Goal: Use online tool/utility: Use online tool/utility

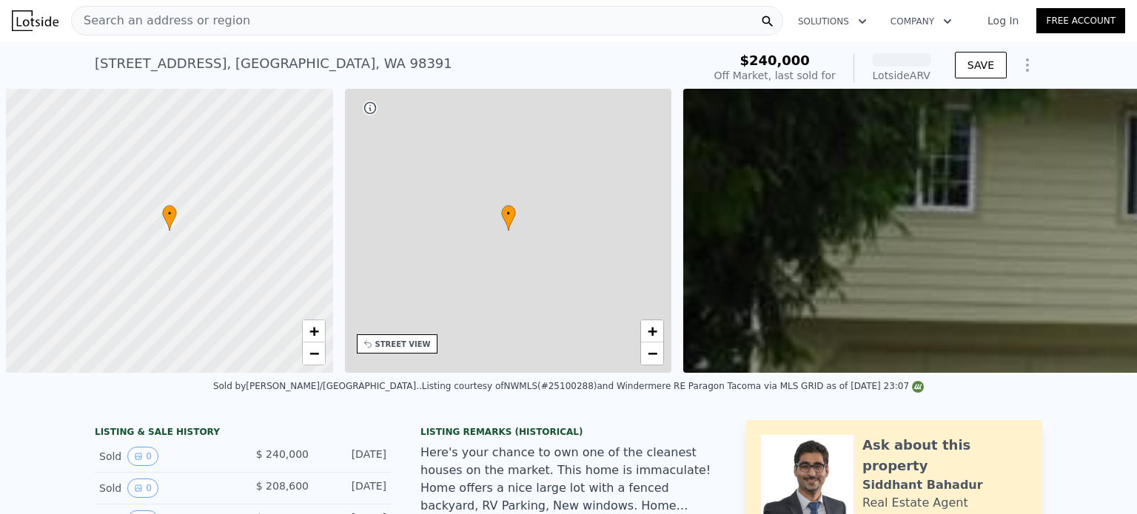
scroll to position [0, 6]
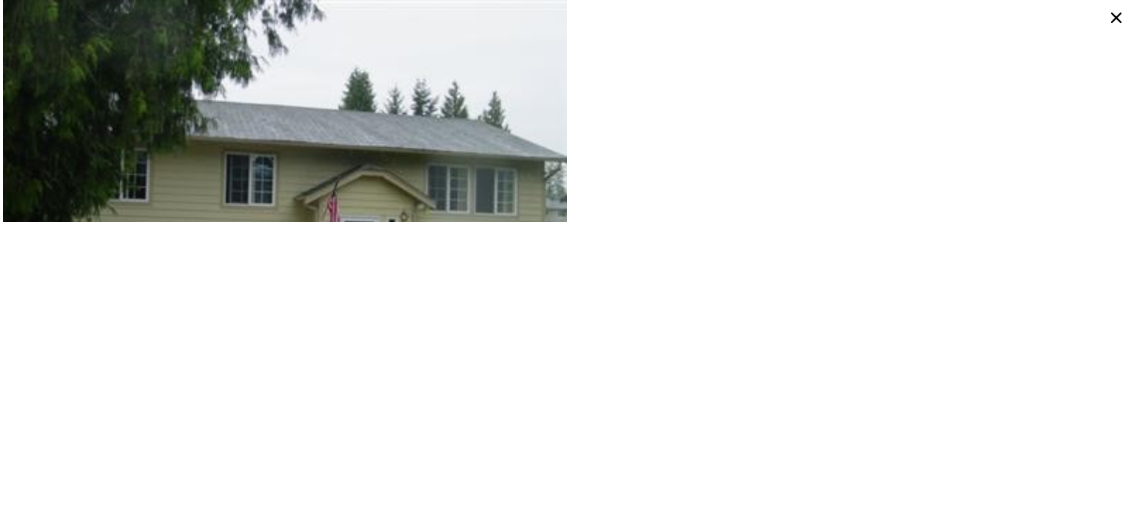
click at [1117, 13] on icon at bounding box center [1116, 18] width 24 height 24
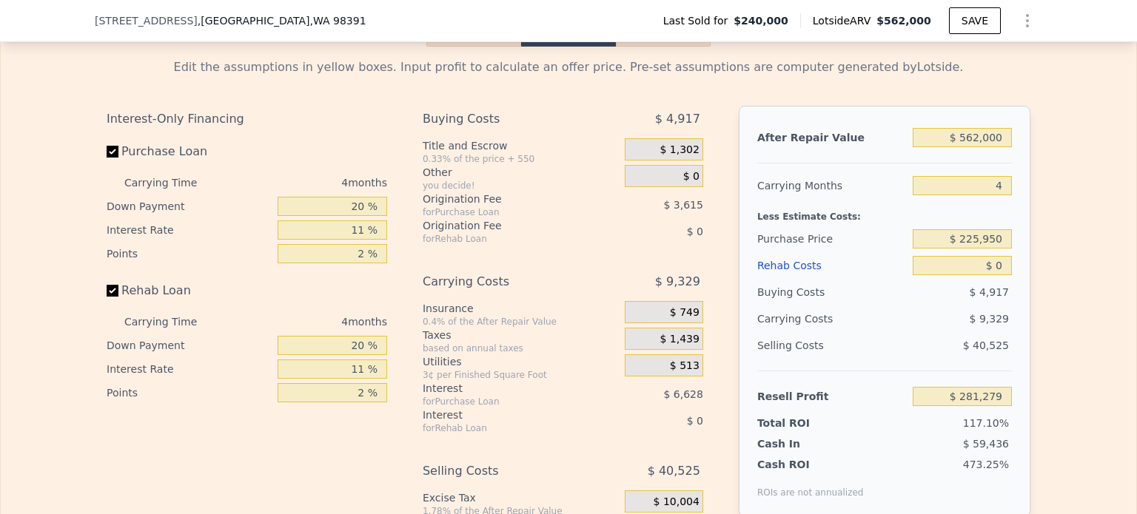
scroll to position [2294, 0]
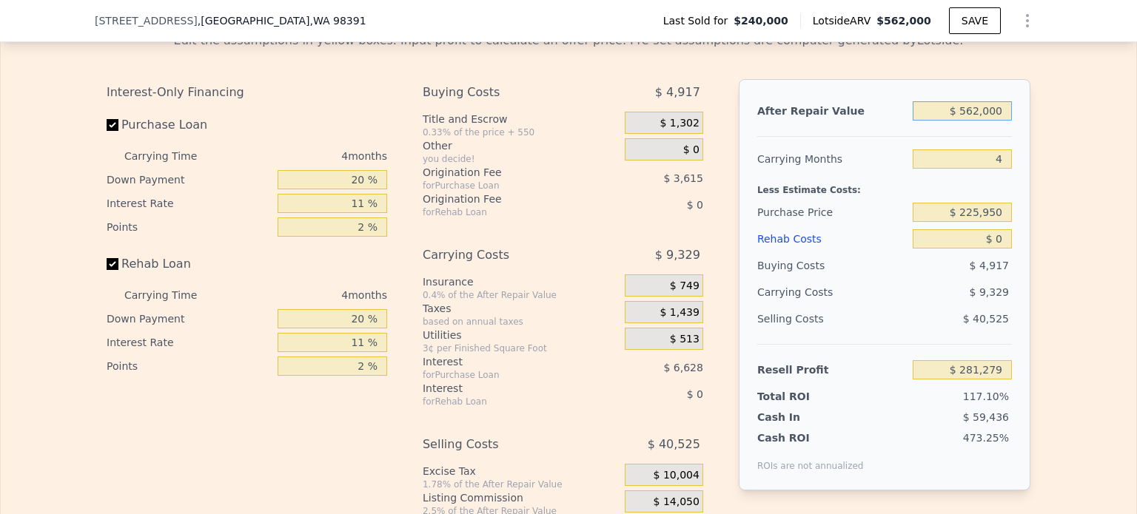
drag, startPoint x: 962, startPoint y: 132, endPoint x: 1029, endPoint y: 135, distance: 67.4
click at [1029, 135] on div "Edit the assumptions in yellow boxes. Input profit to calculate an offer price.…" at bounding box center [568, 295] width 947 height 551
type input "$ 505"
type input "-$ 239,530"
type input "$ 5,055"
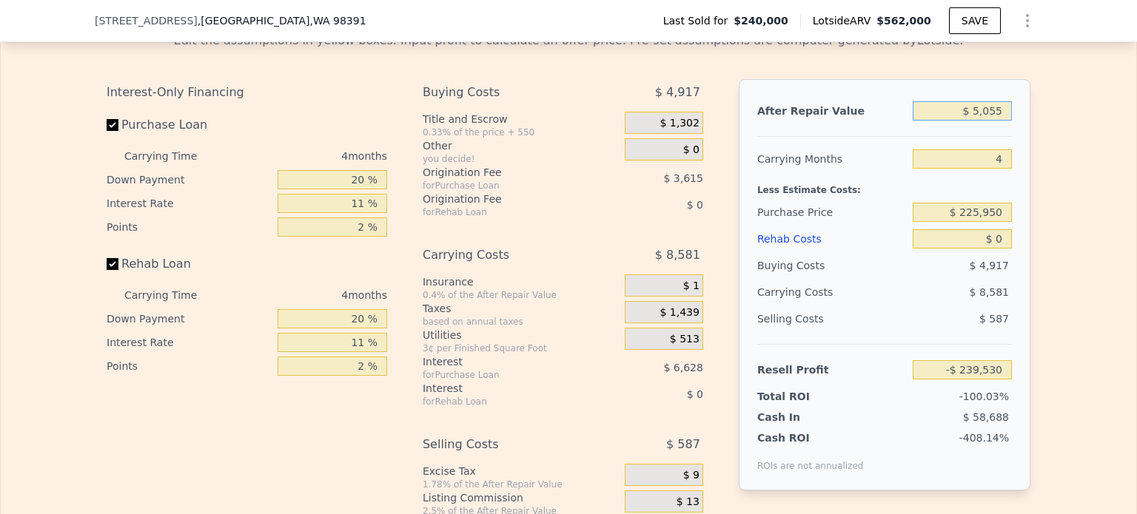
type input "-$ 235,308"
type input "$ 505"
type input "-$ 239,530"
type input "$ 5,050"
type input "-$ 235,313"
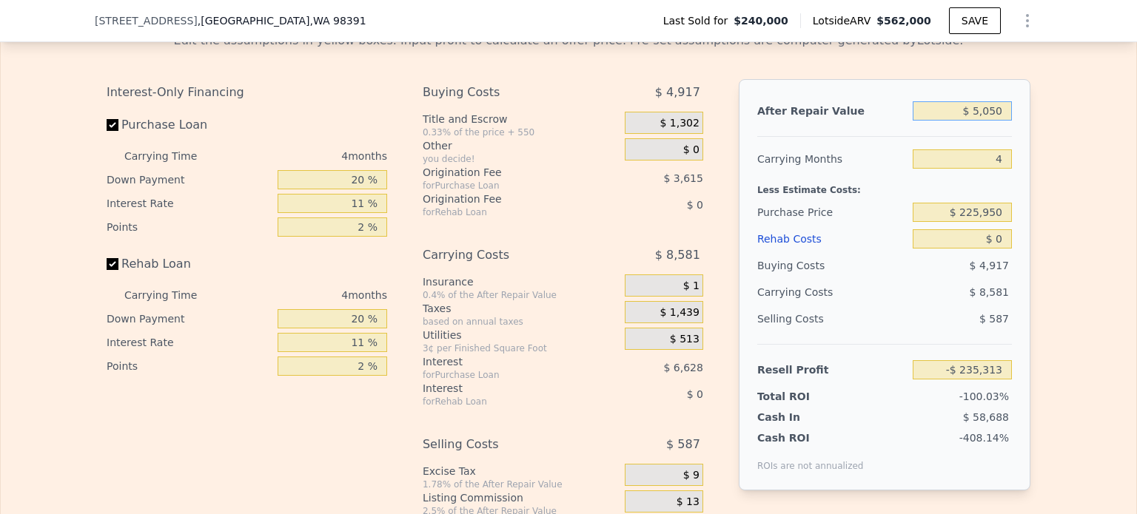
type input "$ 50,500"
type input "-$ 193,157"
type input "$ 505,000"
type input "$ 228,409"
type input "$ 505,000"
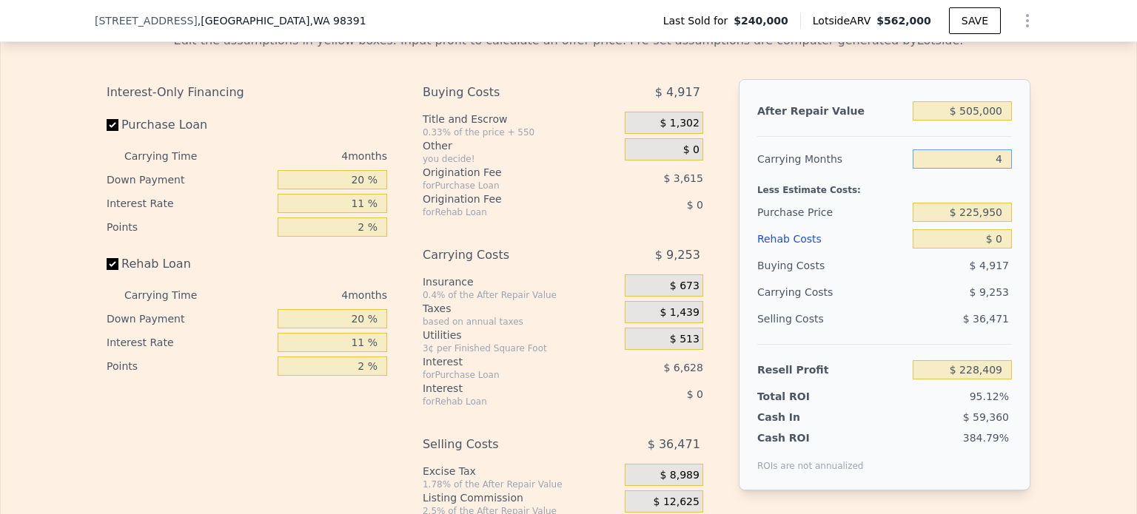
drag, startPoint x: 986, startPoint y: 186, endPoint x: 1005, endPoint y: 180, distance: 20.1
click at [1005, 169] on input "4" at bounding box center [961, 158] width 99 height 19
type input "6"
type input "$ 223,781"
type input "6"
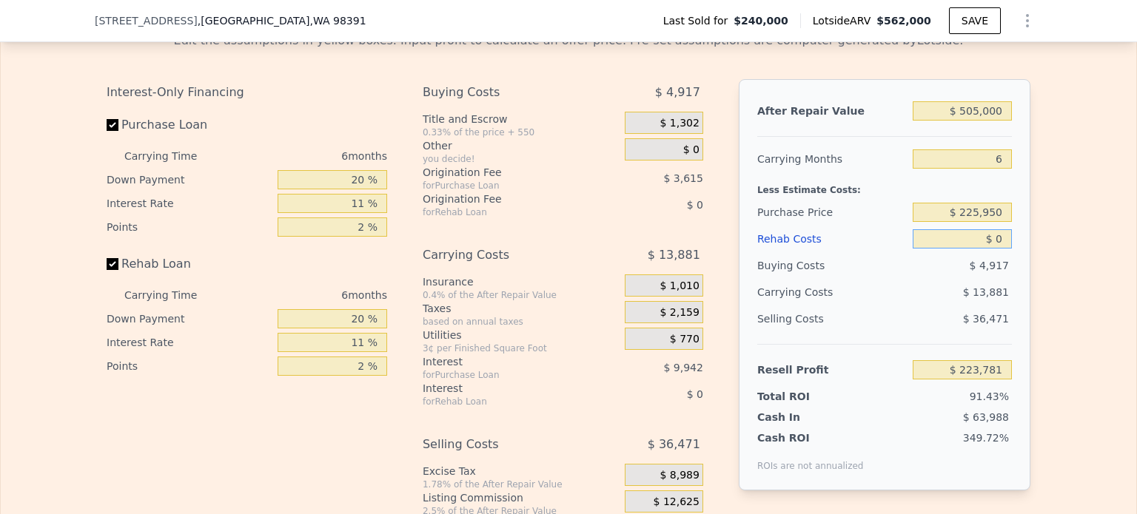
click at [995, 249] on input "$ 0" at bounding box center [961, 238] width 99 height 19
type input "$ 75"
type input "$ 223,699"
type input "$ 750"
type input "$ 222,983"
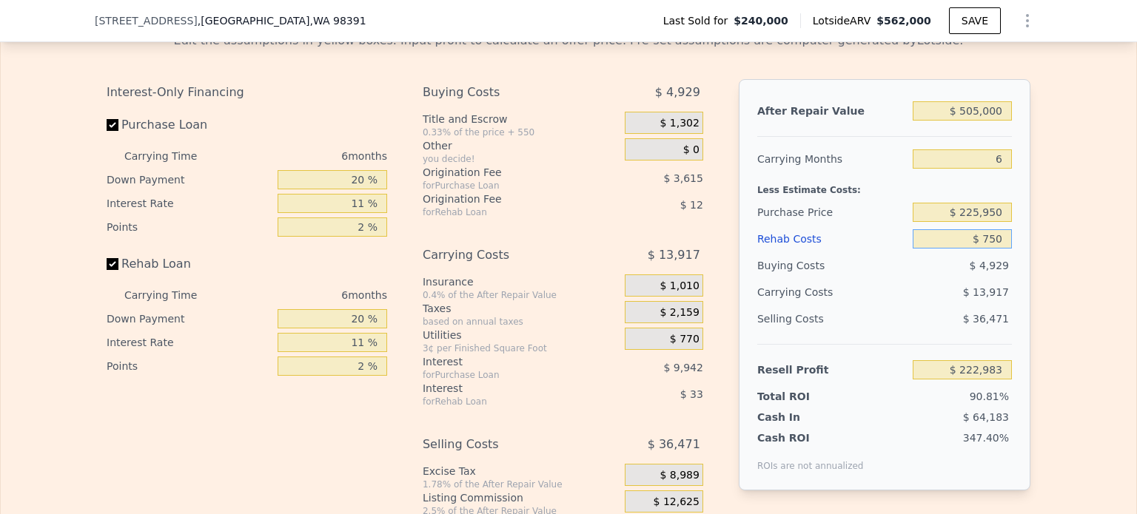
type input "$ 7,500"
type input "$ 215,831"
type input "$ 75,000"
type input "$ 144,281"
type input "$ 75,000"
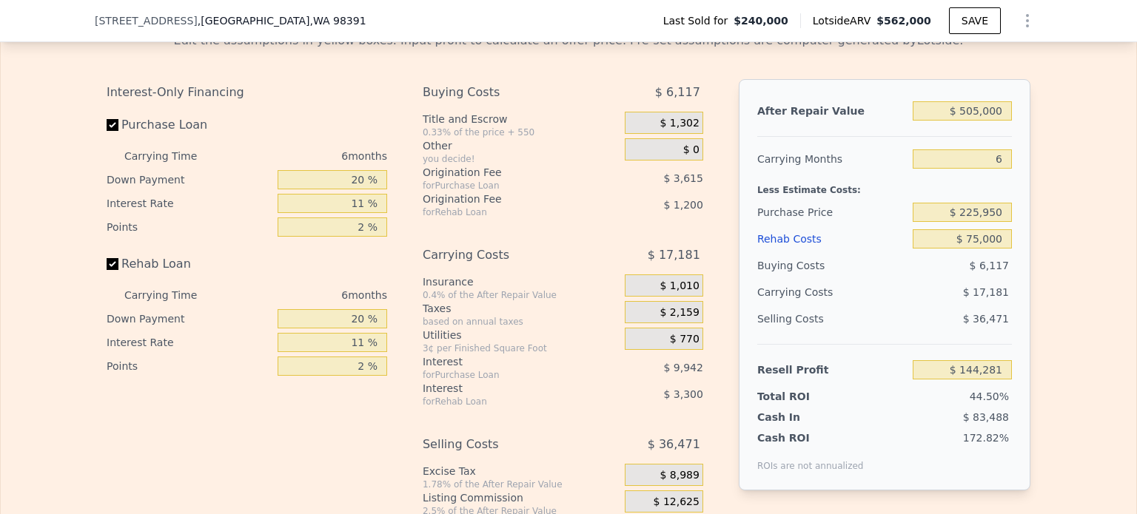
click at [855, 306] on div "$ 17,181" at bounding box center [933, 292] width 156 height 27
drag, startPoint x: 963, startPoint y: 233, endPoint x: 1004, endPoint y: 232, distance: 41.5
click at [1004, 222] on input "$ 225,950" at bounding box center [961, 212] width 99 height 19
type input "$ 400,000"
click at [1044, 229] on div "Edit the assumptions in yellow boxes. Input profit to calculate an offer price.…" at bounding box center [568, 295] width 1135 height 551
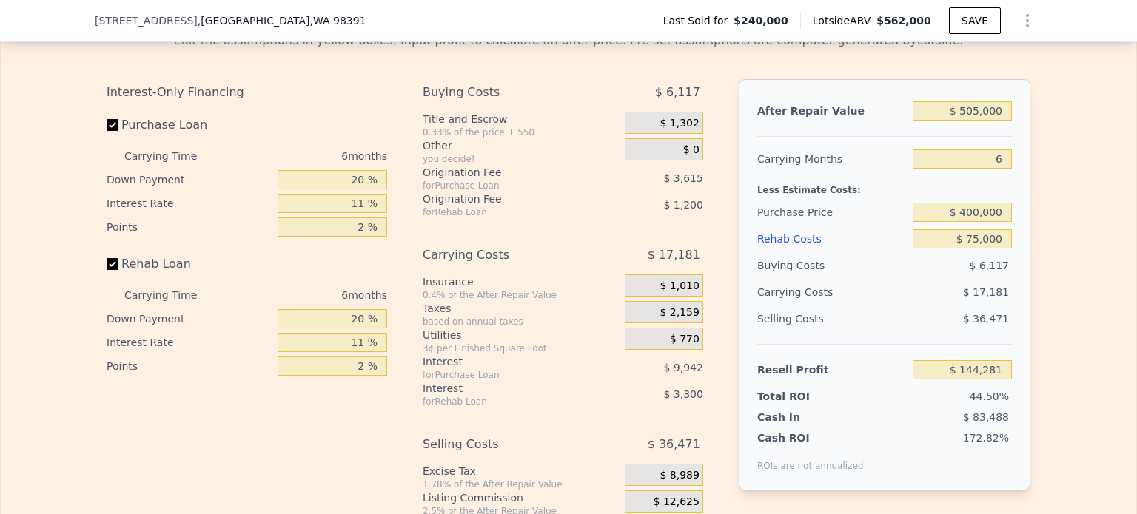
type input "-$ 40,790"
drag, startPoint x: 962, startPoint y: 232, endPoint x: 1009, endPoint y: 232, distance: 47.4
click at [1009, 232] on div "After Repair Value $ 505,000 Carrying Months 6 Less Estimate Costs: Purchase Pr…" at bounding box center [885, 284] width 292 height 411
type input "$ 350,000"
click at [1009, 232] on div "After Repair Value $ 505,000 Carrying Months 6 Less Estimate Costs: Purchase Pr…" at bounding box center [885, 284] width 292 height 411
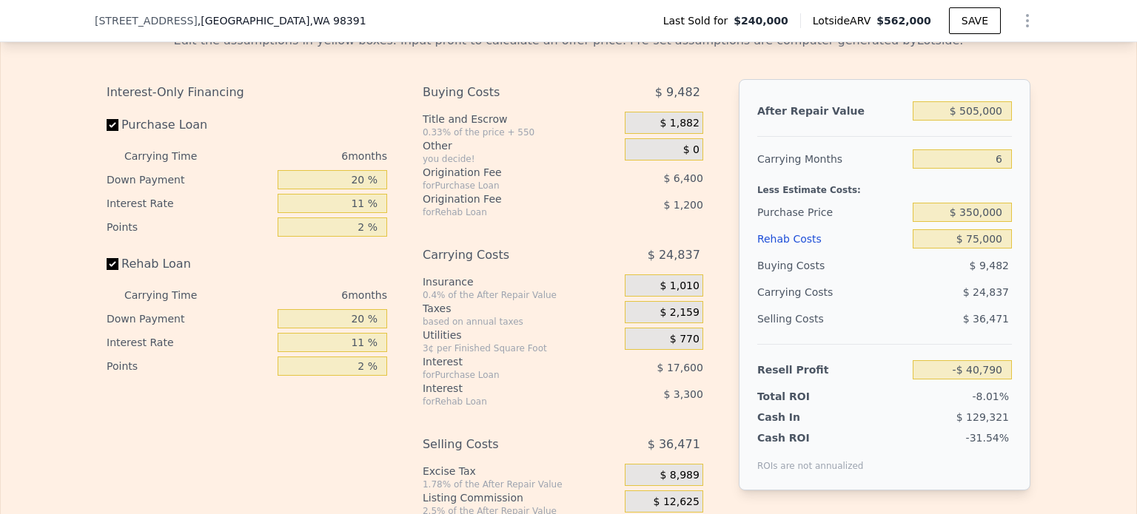
type input "$ 12,372"
drag, startPoint x: 965, startPoint y: 234, endPoint x: 1028, endPoint y: 234, distance: 62.9
click at [1028, 234] on div "Edit the assumptions in yellow boxes. Input profit to calculate an offer price.…" at bounding box center [568, 295] width 947 height 551
type input "$ 315,000"
click at [1028, 234] on div "Edit the assumptions in yellow boxes. Input profit to calculate an offer price.…" at bounding box center [568, 295] width 947 height 551
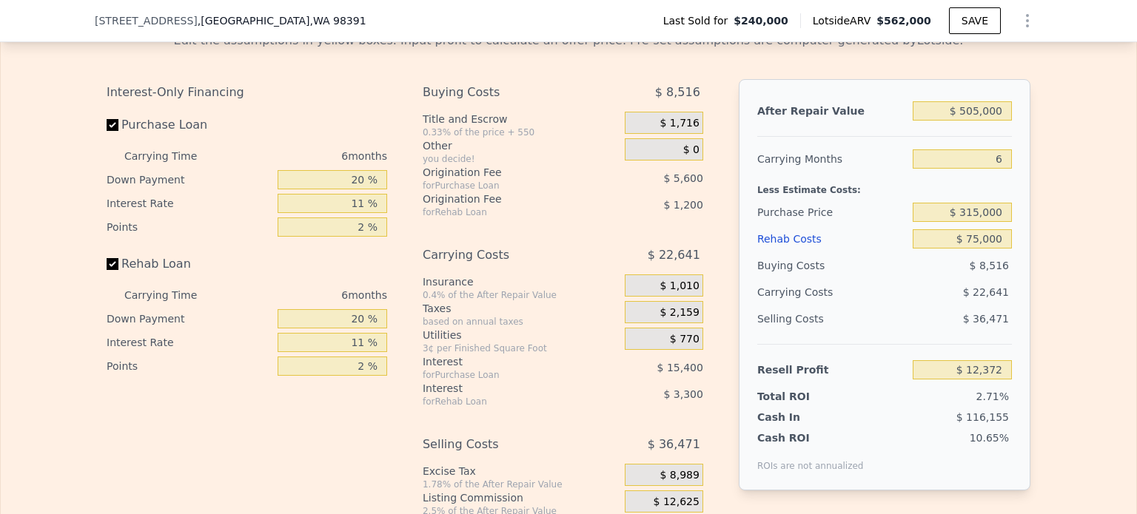
type input "$ 49,591"
drag, startPoint x: 967, startPoint y: 233, endPoint x: 1026, endPoint y: 233, distance: 59.2
click at [1026, 233] on div "Edit the assumptions in yellow boxes. Input profit to calculate an offer price.…" at bounding box center [568, 295] width 947 height 551
type input "$ 310,000"
click at [1019, 233] on div "After Repair Value $ 505,000 Carrying Months 6 Less Estimate Costs: Purchase Pr…" at bounding box center [885, 284] width 292 height 411
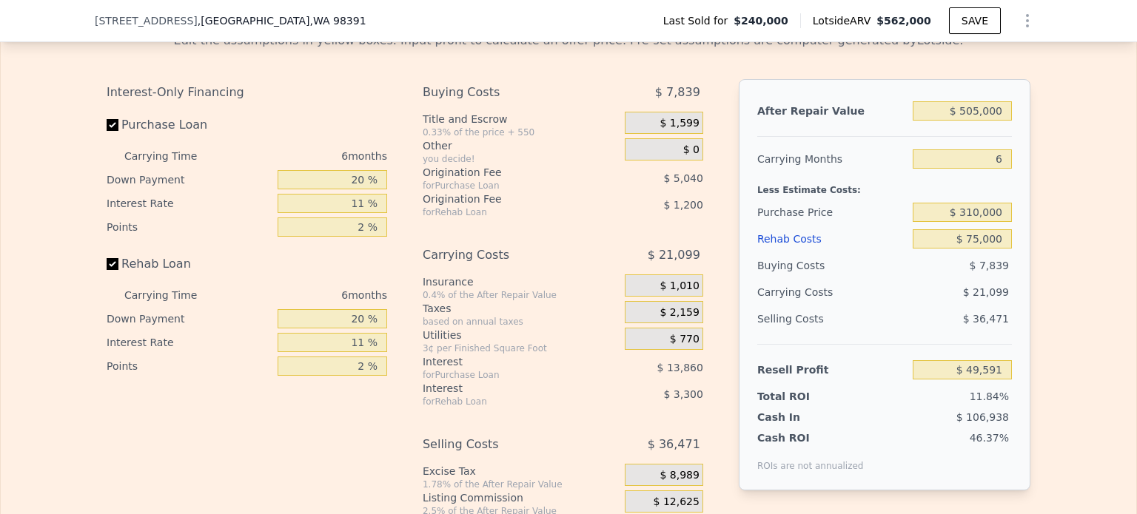
type input "$ 54,910"
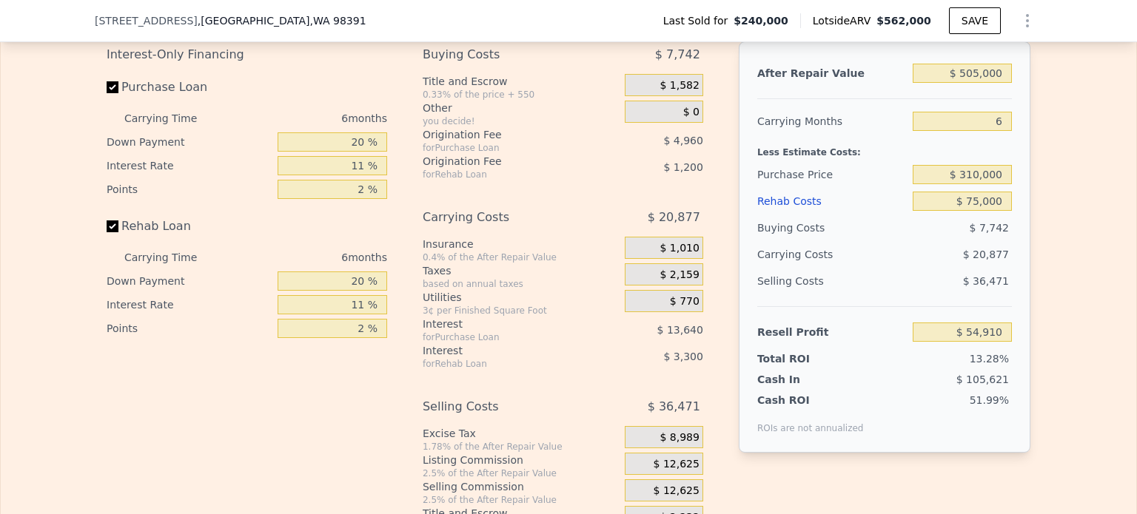
scroll to position [2338, 0]
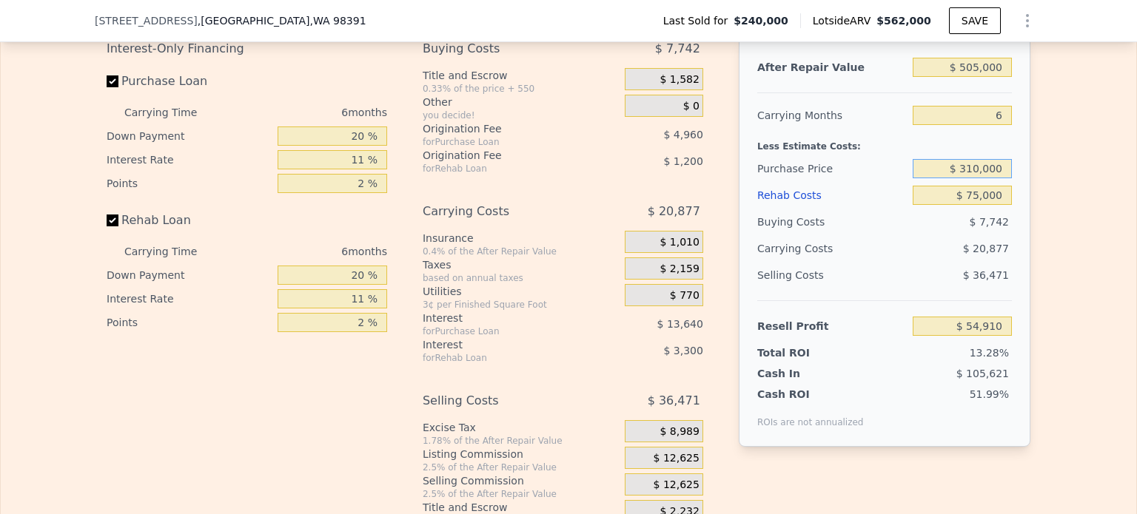
drag, startPoint x: 970, startPoint y: 191, endPoint x: 1021, endPoint y: 189, distance: 51.1
click at [1021, 189] on div "After Repair Value $ 505,000 Carrying Months 6 Less Estimate Costs: Purchase Pr…" at bounding box center [885, 241] width 292 height 411
type input "$ 312,500"
click at [1033, 195] on div "Edit the assumptions in yellow boxes. Input profit to calculate an offer price.…" at bounding box center [568, 251] width 947 height 551
type input "$ 52,247"
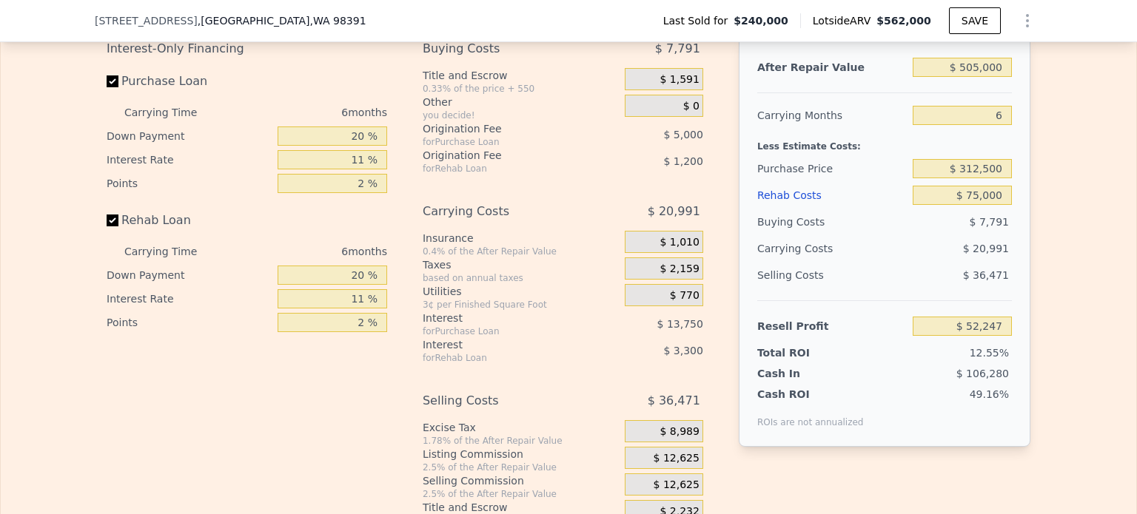
click at [719, 286] on div "Interest-Only Financing Purchase Loan Carrying Time 6 months Down Payment 20 % …" at bounding box center [569, 281] width 924 height 491
drag, startPoint x: 968, startPoint y: 191, endPoint x: 1018, endPoint y: 189, distance: 50.4
click at [1018, 189] on div "After Repair Value $ 505,000 Carrying Months 6 Less Estimate Costs: Purchase Pr…" at bounding box center [885, 241] width 292 height 411
type input "$ 315,000"
click at [1041, 209] on div "Edit the assumptions in yellow boxes. Input profit to calculate an offer price.…" at bounding box center [568, 251] width 1135 height 551
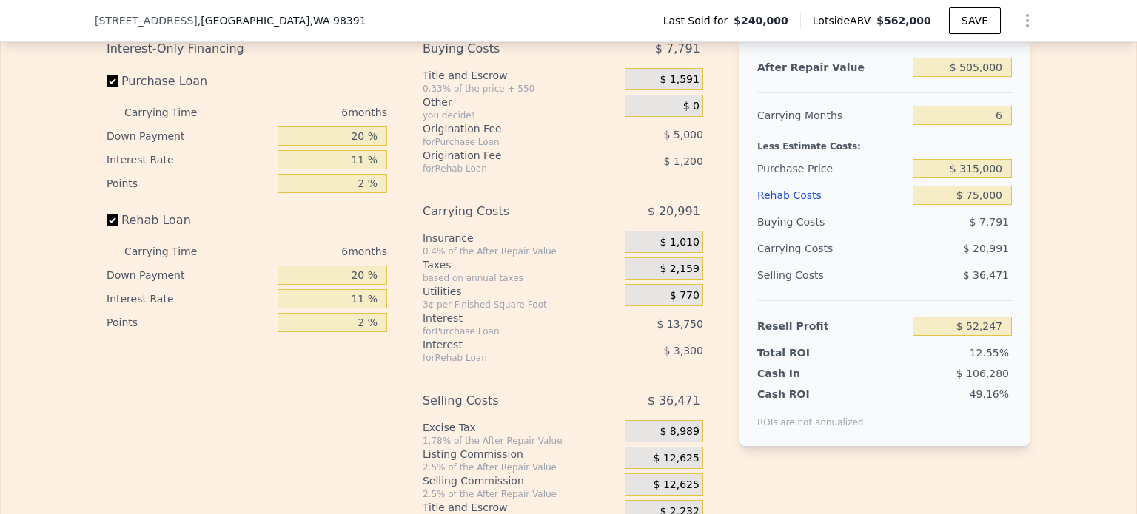
type input "$ 49,591"
drag, startPoint x: 965, startPoint y: 188, endPoint x: 1023, endPoint y: 186, distance: 57.8
click at [1023, 186] on div "After Repair Value $ 505,000 Carrying Months 6 Less Estimate Costs: Purchase Pr…" at bounding box center [885, 241] width 292 height 411
type input "$ 312,500"
click at [1023, 186] on div "After Repair Value $ 505,000 Carrying Months 6 Less Estimate Costs: Purchase Pr…" at bounding box center [885, 241] width 292 height 411
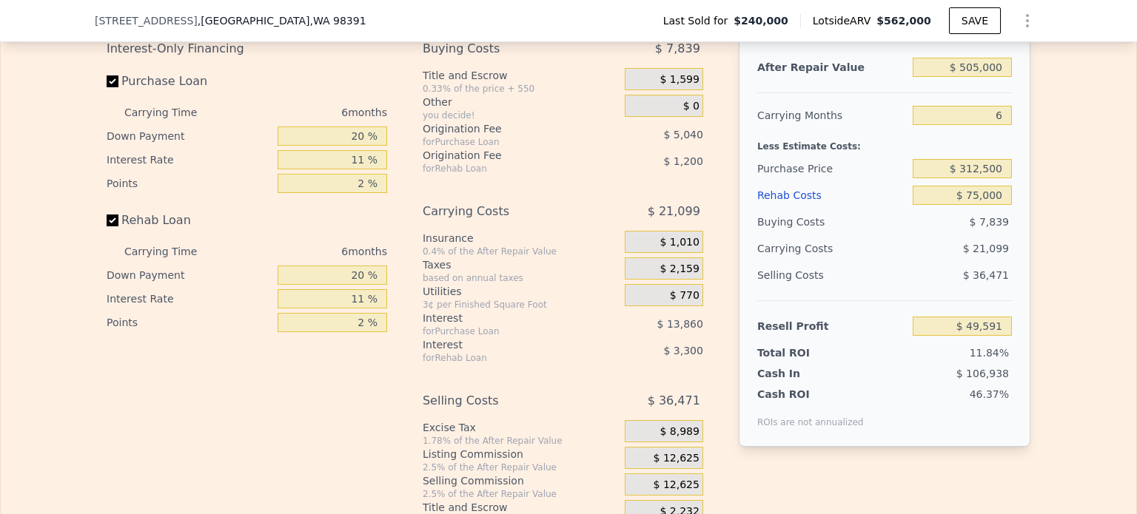
type input "$ 52,247"
type input "$ 562,000"
type input "4"
type input "$ 0"
type input "$ 281,279"
